Goal: Transaction & Acquisition: Purchase product/service

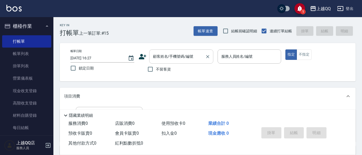
click at [157, 58] on input "顧客姓名/手機號碼/編號" at bounding box center [177, 56] width 51 height 9
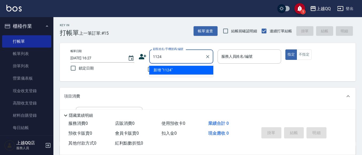
type input "1124"
click at [172, 56] on input "1124" at bounding box center [177, 56] width 51 height 9
click at [207, 55] on icon "Clear" at bounding box center [207, 56] width 5 height 5
type input "[PERSON_NAME]"
click at [206, 57] on icon "Clear" at bounding box center [207, 56] width 5 height 5
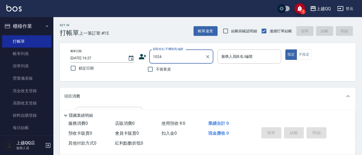
click at [164, 60] on input "1024" at bounding box center [177, 56] width 51 height 9
type input "1124"
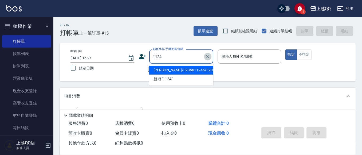
drag, startPoint x: 210, startPoint y: 56, endPoint x: 151, endPoint y: 57, distance: 58.7
click at [209, 55] on icon "Clear" at bounding box center [207, 56] width 5 height 5
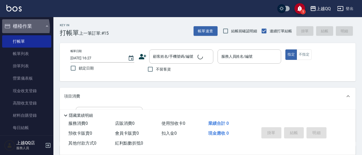
click at [16, 27] on button "櫃檯作業" at bounding box center [26, 26] width 49 height 14
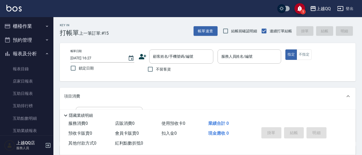
click at [28, 53] on button "報表及分析" at bounding box center [26, 54] width 49 height 14
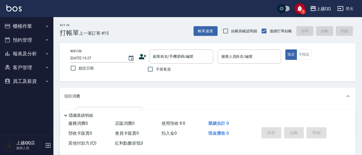
click at [33, 81] on button "員工及薪資" at bounding box center [26, 81] width 49 height 14
click at [31, 83] on button "員工及薪資" at bounding box center [26, 81] width 49 height 14
click at [26, 65] on button "客戶管理" at bounding box center [26, 68] width 49 height 14
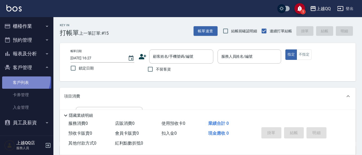
click at [18, 79] on link "客戶列表" at bounding box center [26, 82] width 49 height 12
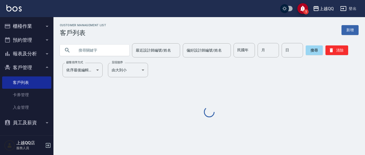
click at [83, 52] on input "text" at bounding box center [100, 50] width 50 height 14
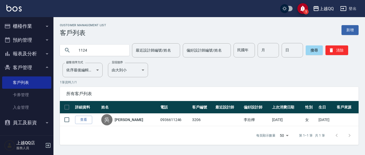
click at [99, 49] on input "1124" at bounding box center [100, 50] width 50 height 14
type input "1"
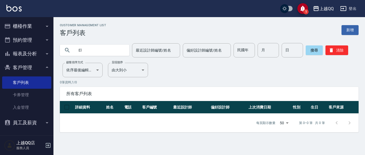
type input "E"
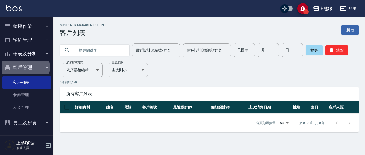
click at [23, 67] on button "客戶管理" at bounding box center [26, 68] width 49 height 14
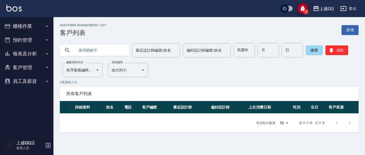
click at [104, 49] on input "text" at bounding box center [100, 50] width 50 height 14
click at [355, 29] on link "新增" at bounding box center [349, 30] width 17 height 10
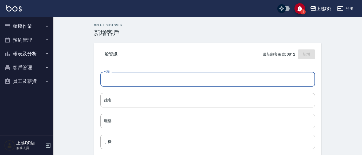
click at [111, 81] on input "代號" at bounding box center [207, 79] width 215 height 14
type input "1124"
click at [118, 97] on input "姓名" at bounding box center [207, 100] width 215 height 14
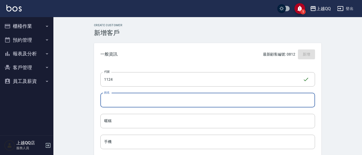
type input "e"
type input "[PERSON_NAME]"
click at [26, 23] on button "櫃檯作業" at bounding box center [26, 26] width 49 height 14
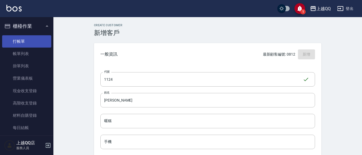
click at [11, 44] on link "打帳單" at bounding box center [26, 41] width 49 height 12
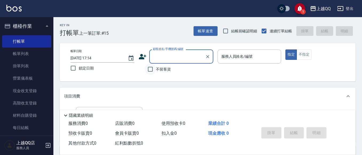
click at [149, 70] on input "不留客資" at bounding box center [150, 69] width 11 height 11
checkbox input "true"
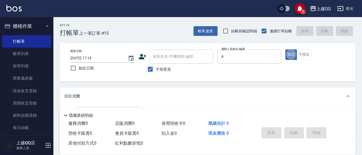
type input "[PERSON_NAME]-8"
type button "true"
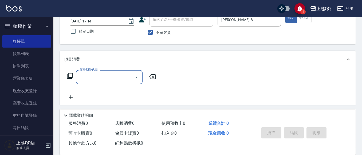
scroll to position [93, 0]
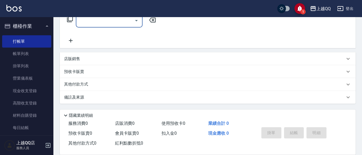
click at [106, 59] on div "店販銷售" at bounding box center [204, 59] width 281 height 6
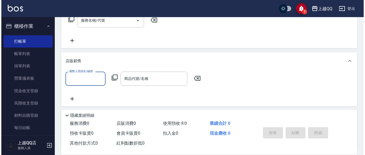
scroll to position [0, 0]
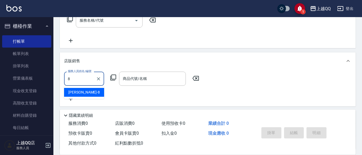
click at [88, 90] on div "[PERSON_NAME] -8" at bounding box center [84, 92] width 40 height 9
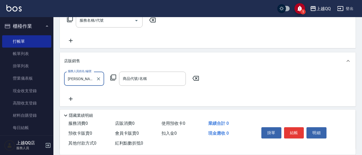
type input "[PERSON_NAME]-8"
click at [112, 77] on icon at bounding box center [113, 77] width 6 height 6
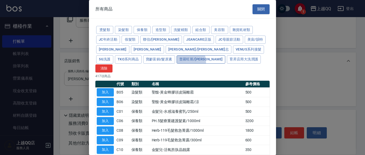
click at [176, 62] on button "普羅旺斯/[PERSON_NAME]" at bounding box center [200, 59] width 49 height 8
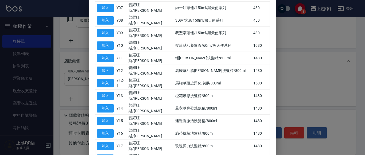
scroll to position [167, 0]
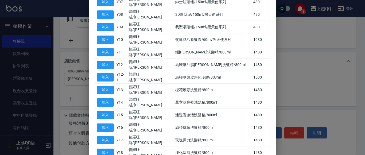
type input "植萃髮質蘊活潔髮乳/800ml"
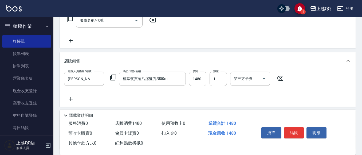
click at [113, 77] on icon at bounding box center [113, 77] width 6 height 6
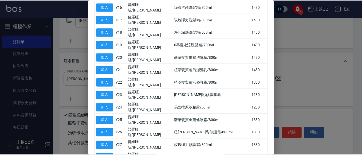
scroll to position [283, 0]
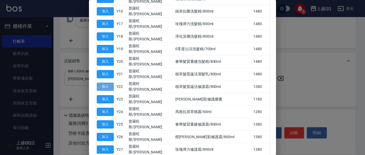
click at [103, 82] on button "加入" at bounding box center [105, 86] width 17 height 8
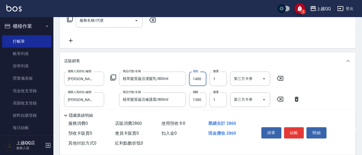
click at [203, 81] on input "1480" at bounding box center [197, 79] width 17 height 14
type input "1184"
type input "2"
click at [202, 100] on input "1380" at bounding box center [197, 99] width 17 height 14
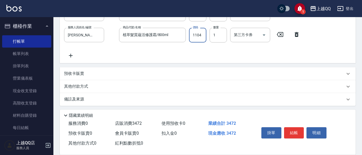
scroll to position [101, 0]
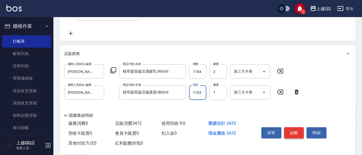
type input "1104"
click at [291, 130] on button "結帳" at bounding box center [294, 132] width 20 height 11
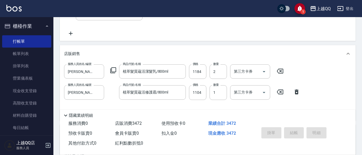
type input "[DATE] 17:16"
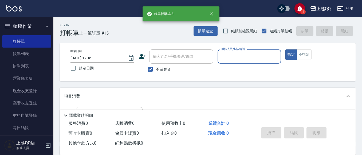
scroll to position [0, 0]
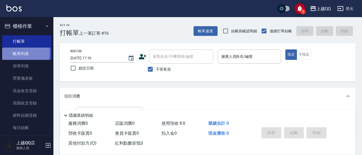
click at [22, 53] on link "帳單列表" at bounding box center [26, 54] width 49 height 12
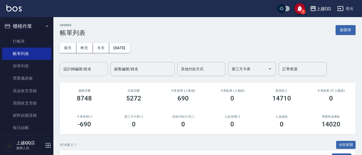
click at [70, 71] on input "設計師編號/姓名" at bounding box center [83, 68] width 43 height 9
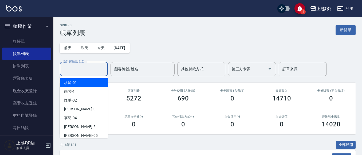
type input "1"
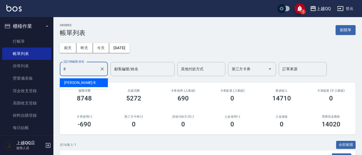
click at [73, 84] on span "[PERSON_NAME] -8" at bounding box center [79, 83] width 31 height 6
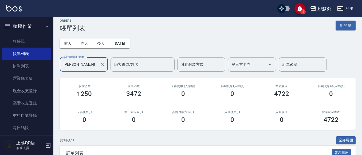
scroll to position [86, 0]
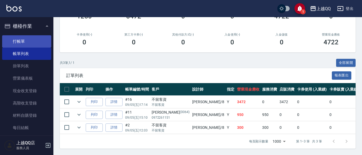
type input "[PERSON_NAME]-8"
click at [23, 42] on link "打帳單" at bounding box center [26, 41] width 49 height 12
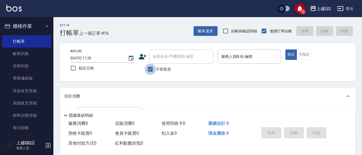
click at [150, 71] on input "不留客資" at bounding box center [150, 69] width 11 height 11
checkbox input "false"
click at [155, 59] on div "顧客姓名/手機號碼/編號 顧客姓名/手機號碼/編號" at bounding box center [181, 56] width 64 height 14
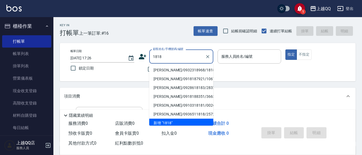
click at [163, 70] on li "[PERSON_NAME]/0932318968/1818" at bounding box center [181, 70] width 64 height 9
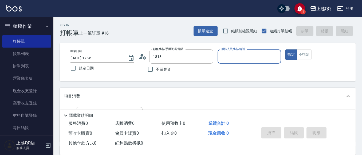
type input "[PERSON_NAME]/0932318968/1818"
type input "[PERSON_NAME]-8"
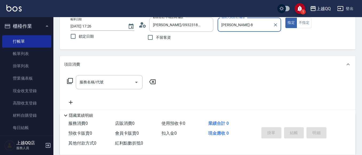
scroll to position [56, 0]
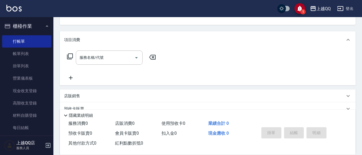
click at [68, 56] on icon at bounding box center [70, 56] width 6 height 6
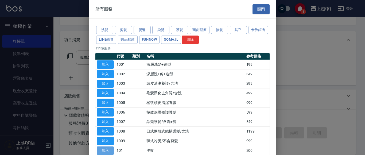
click at [103, 150] on button "加入" at bounding box center [105, 150] width 17 height 8
type input "洗髮(101)"
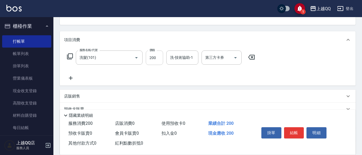
click at [160, 61] on input "200" at bounding box center [154, 57] width 17 height 14
type input "230"
click at [171, 58] on input "洗-技術協助-1" at bounding box center [182, 57] width 27 height 9
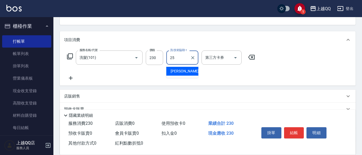
click at [177, 71] on span "[PERSON_NAME]-25" at bounding box center [188, 71] width 34 height 6
type input "[PERSON_NAME]-25"
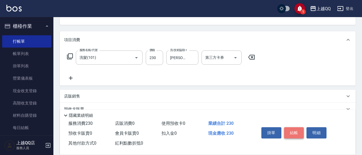
click at [293, 130] on button "結帳" at bounding box center [294, 132] width 20 height 11
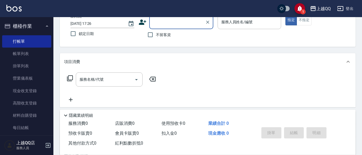
scroll to position [25, 0]
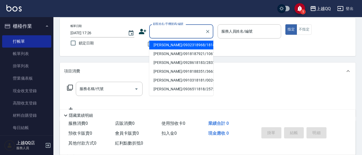
drag, startPoint x: 169, startPoint y: 33, endPoint x: 171, endPoint y: 33, distance: 2.7
click at [170, 33] on input "顧客姓名/手機號碼/編號" at bounding box center [177, 31] width 51 height 9
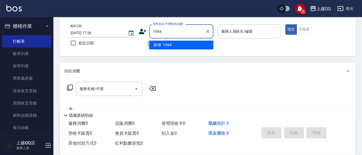
type input "1984"
click at [285, 24] on button "指定" at bounding box center [290, 29] width 11 height 10
type button "true"
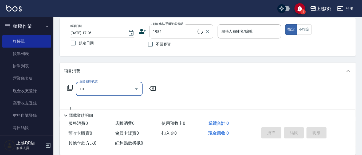
type input "101"
type input "[PERSON_NAME]/0983911557/1984"
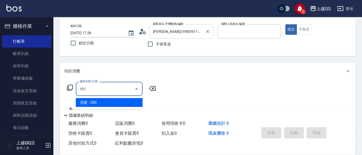
type input "佩怡-3"
type input "洗髮(101)"
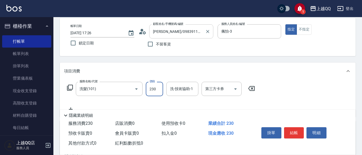
type input "230"
type input "佩怡-3"
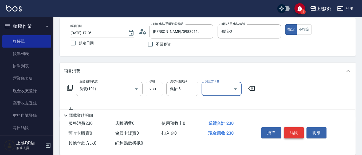
click at [303, 132] on button "結帳" at bounding box center [294, 132] width 20 height 11
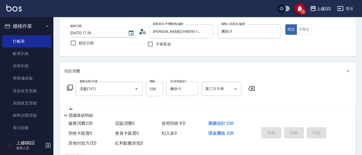
type input "[DATE] 17:39"
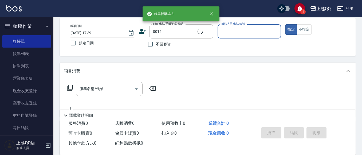
type input "[PERSON_NAME]/0955020415/0015"
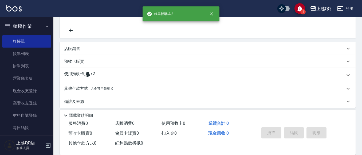
scroll to position [108, 0]
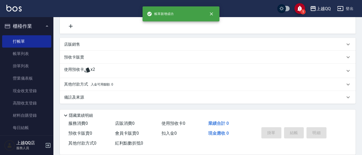
click at [74, 67] on p "使用預收卡" at bounding box center [74, 71] width 20 height 8
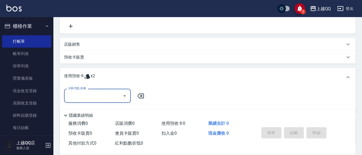
scroll to position [0, 0]
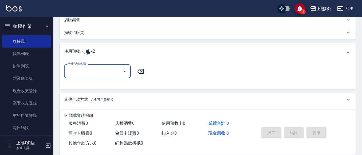
type input "佩怡-3"
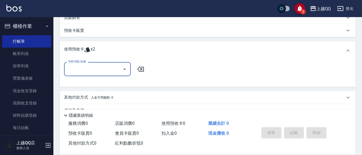
click at [86, 68] on input "卡券代號/名稱" at bounding box center [93, 68] width 54 height 9
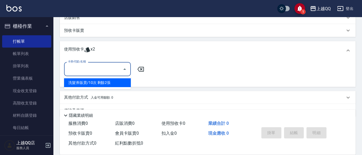
click at [94, 82] on div "洗髮券販賣/10次 剩餘2張" at bounding box center [97, 82] width 67 height 9
type input "洗髮券販賣/10次"
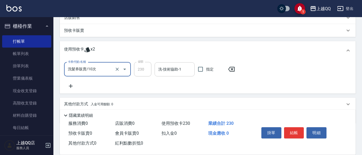
click at [182, 72] on input "洗-技術協助-1" at bounding box center [174, 69] width 35 height 9
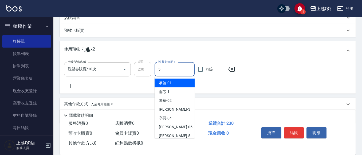
type input "[PERSON_NAME]5"
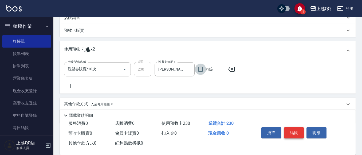
click at [302, 134] on button "結帳" at bounding box center [294, 132] width 20 height 11
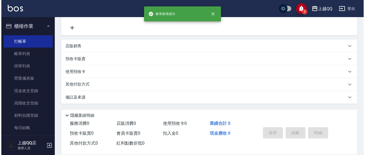
scroll to position [0, 0]
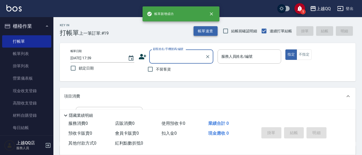
click at [212, 29] on button "帳單速查" at bounding box center [205, 31] width 24 height 10
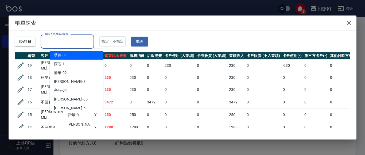
click at [75, 40] on div "服務人員姓名/編號 服務人員姓名/編號" at bounding box center [67, 41] width 53 height 14
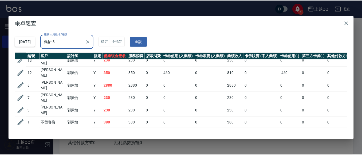
scroll to position [46, 0]
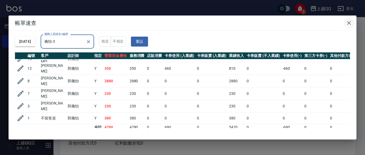
type input "佩怡-3"
click at [351, 23] on icon "button" at bounding box center [348, 23] width 6 height 6
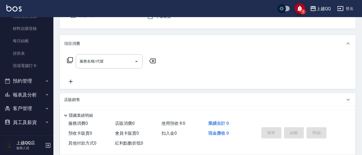
scroll to position [53, 0]
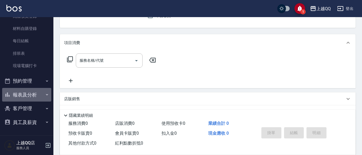
click at [30, 92] on button "報表及分析" at bounding box center [26, 95] width 49 height 14
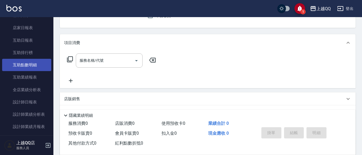
scroll to position [193, 0]
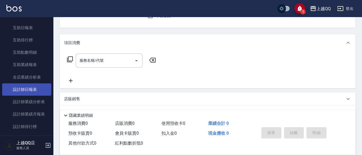
click at [25, 85] on link "設計師日報表" at bounding box center [26, 89] width 49 height 12
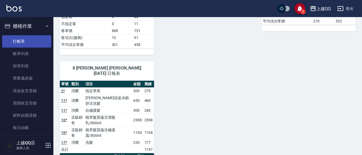
click at [25, 41] on link "打帳單" at bounding box center [26, 41] width 49 height 12
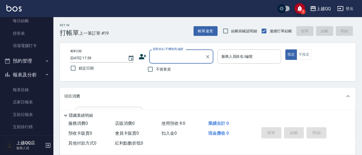
click at [39, 71] on button "報表及分析" at bounding box center [26, 75] width 49 height 14
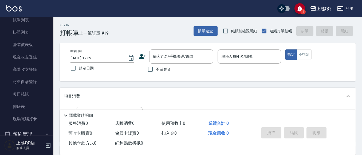
scroll to position [33, 0]
